Goal: Check status: Check status

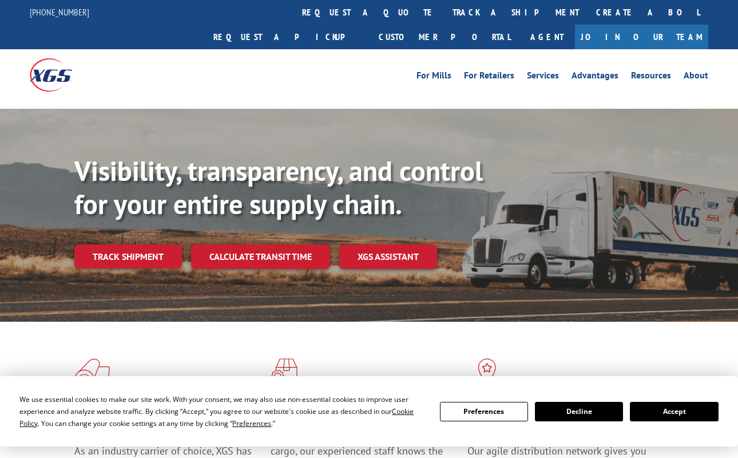
drag, startPoint x: 663, startPoint y: 411, endPoint x: 547, endPoint y: 357, distance: 128.3
click at [650, 398] on div "We use essential cookies to make our site work. With your consent, we may also …" at bounding box center [368, 411] width 699 height 36
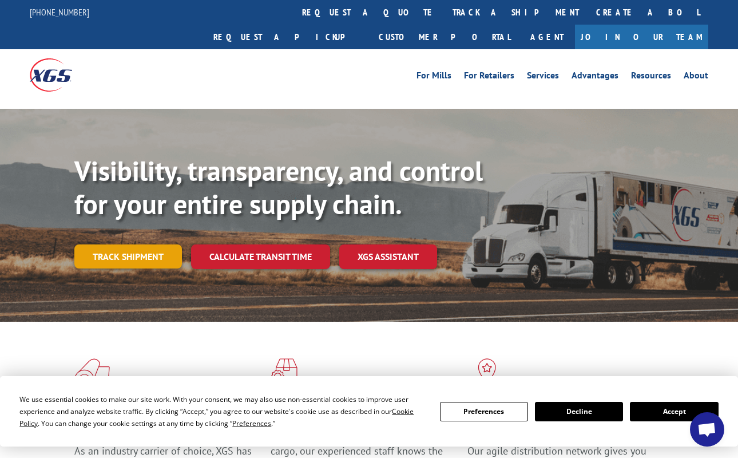
click at [135, 244] on link "Track shipment" at bounding box center [128, 256] width 108 height 24
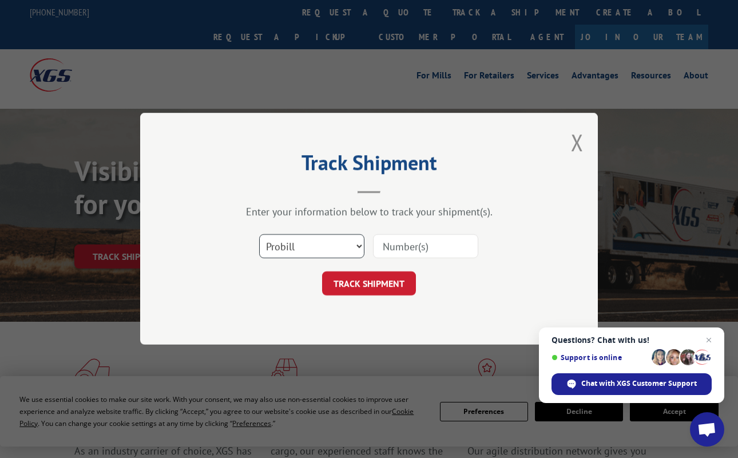
click at [314, 253] on select "Select category... Probill BOL PO" at bounding box center [311, 247] width 105 height 24
select select "po"
click at [259, 235] on select "Select category... Probill BOL PO" at bounding box center [311, 247] width 105 height 24
click at [416, 245] on input at bounding box center [425, 247] width 105 height 24
type input "53529577"
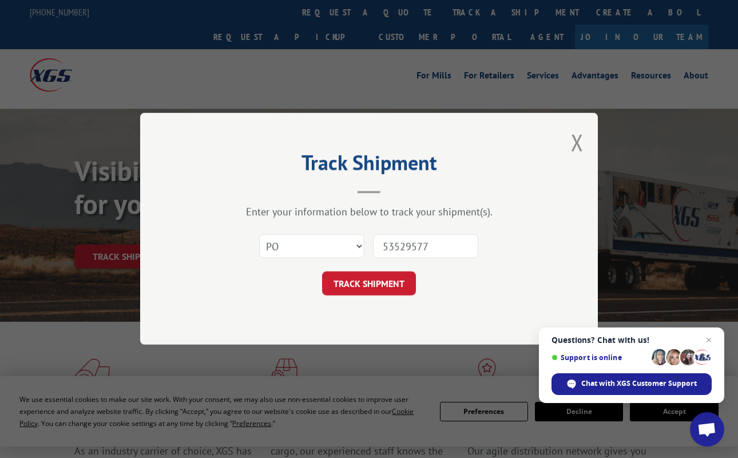
click at [359, 282] on button "TRACK SHIPMENT" at bounding box center [369, 284] width 94 height 24
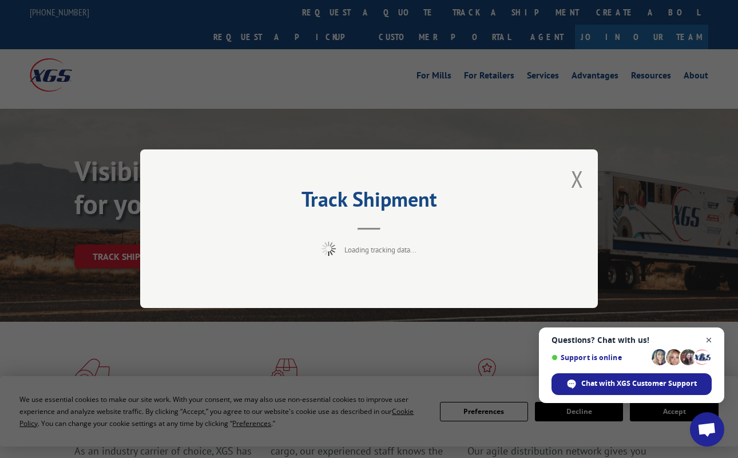
click at [706, 339] on span "Open chat" at bounding box center [709, 340] width 14 height 14
